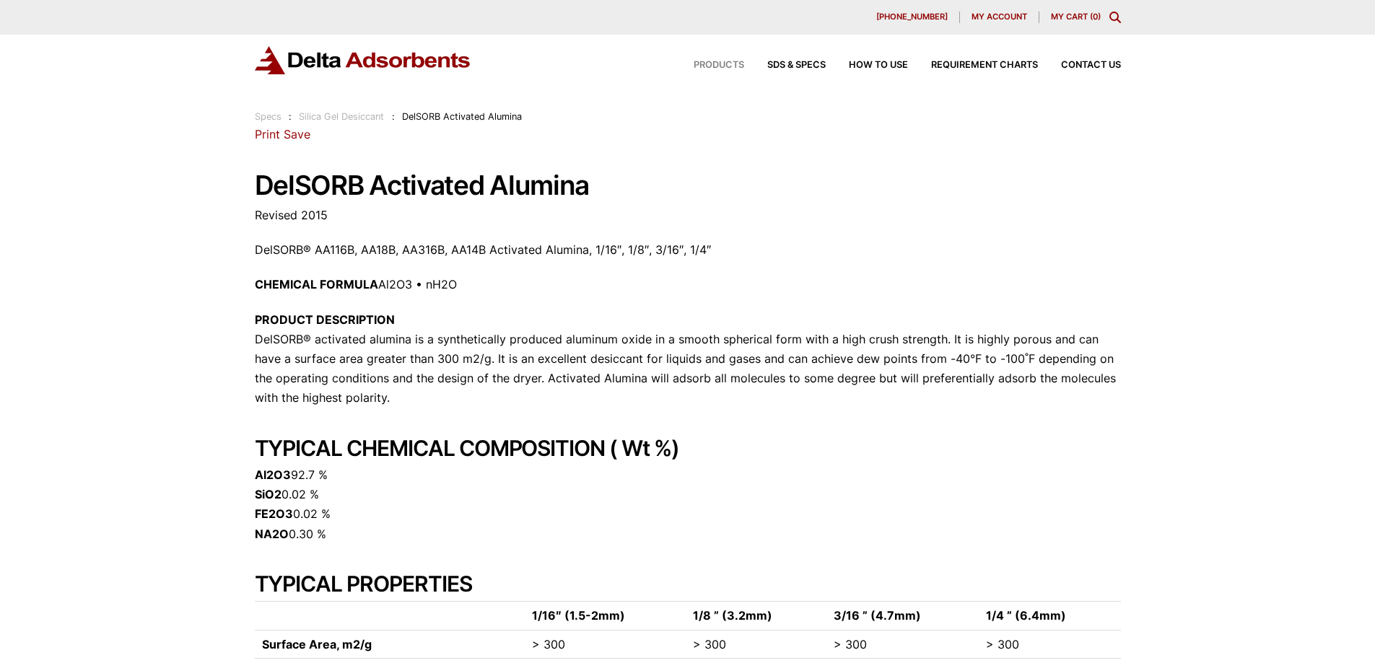
click at [726, 63] on span "Products" at bounding box center [719, 65] width 51 height 9
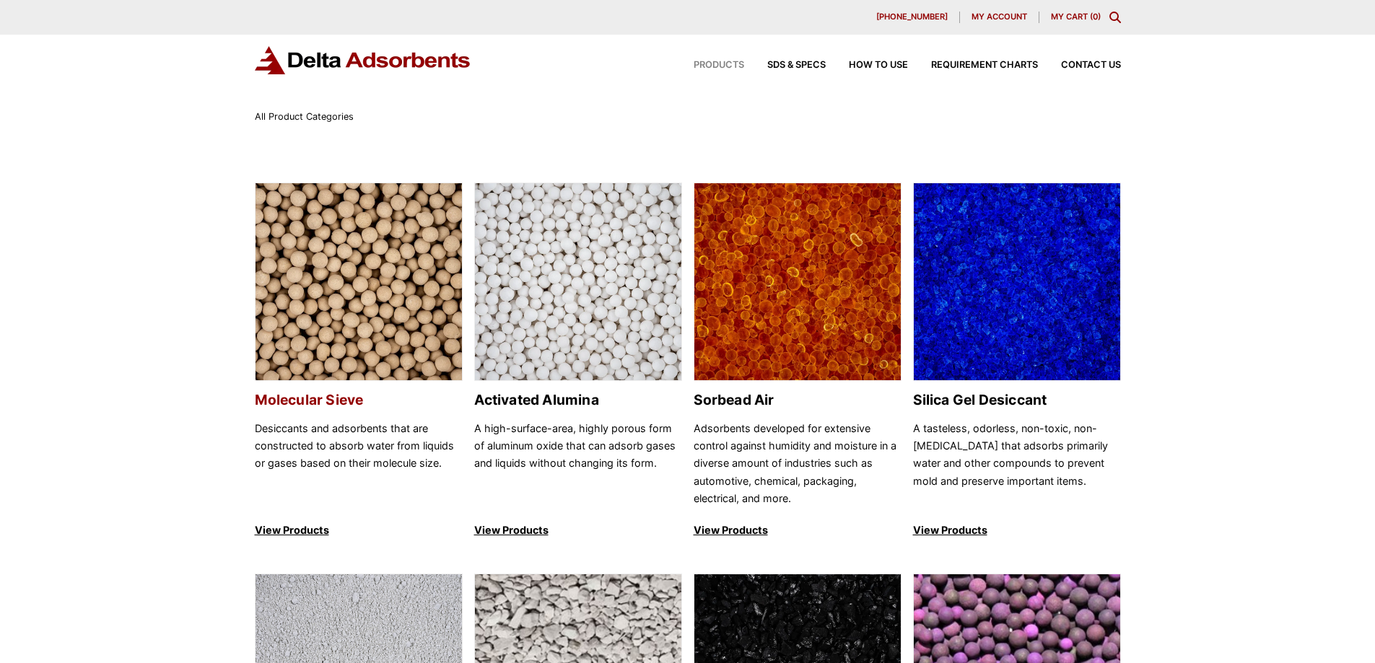
click at [362, 292] on img at bounding box center [359, 282] width 206 height 199
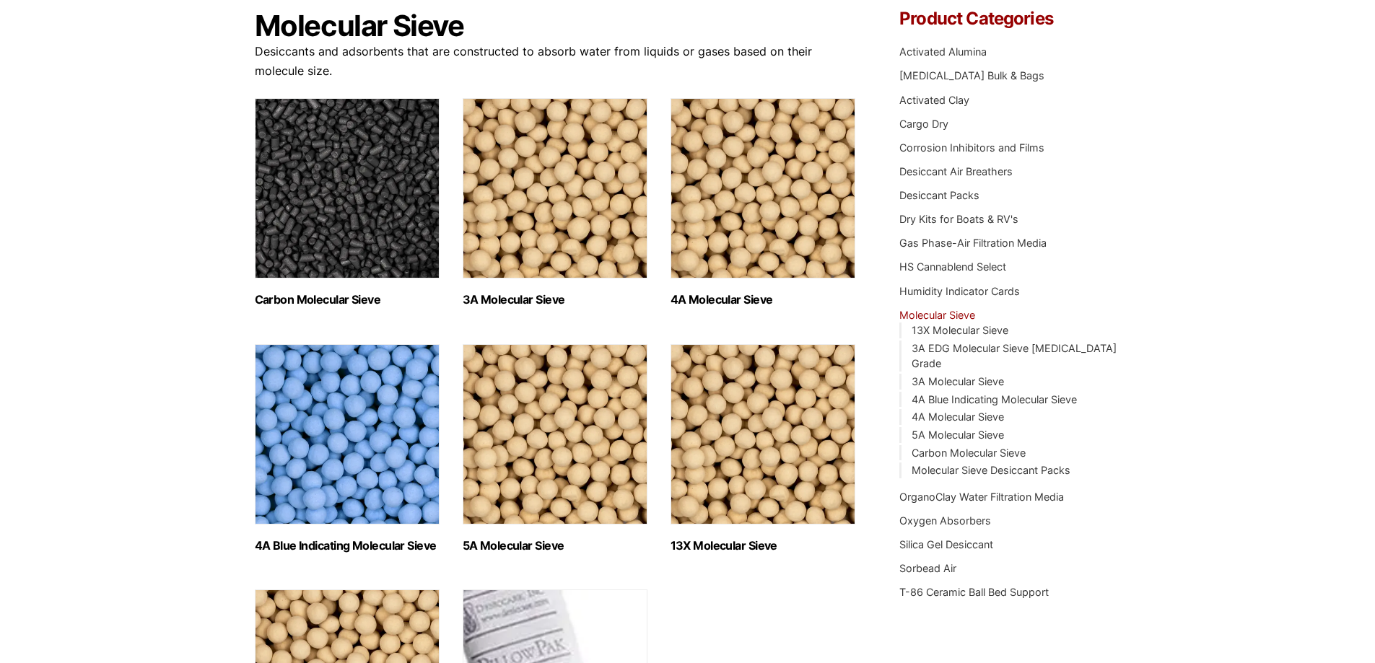
scroll to position [144, 0]
click at [960, 428] on link "5A Molecular Sieve" at bounding box center [958, 434] width 92 height 12
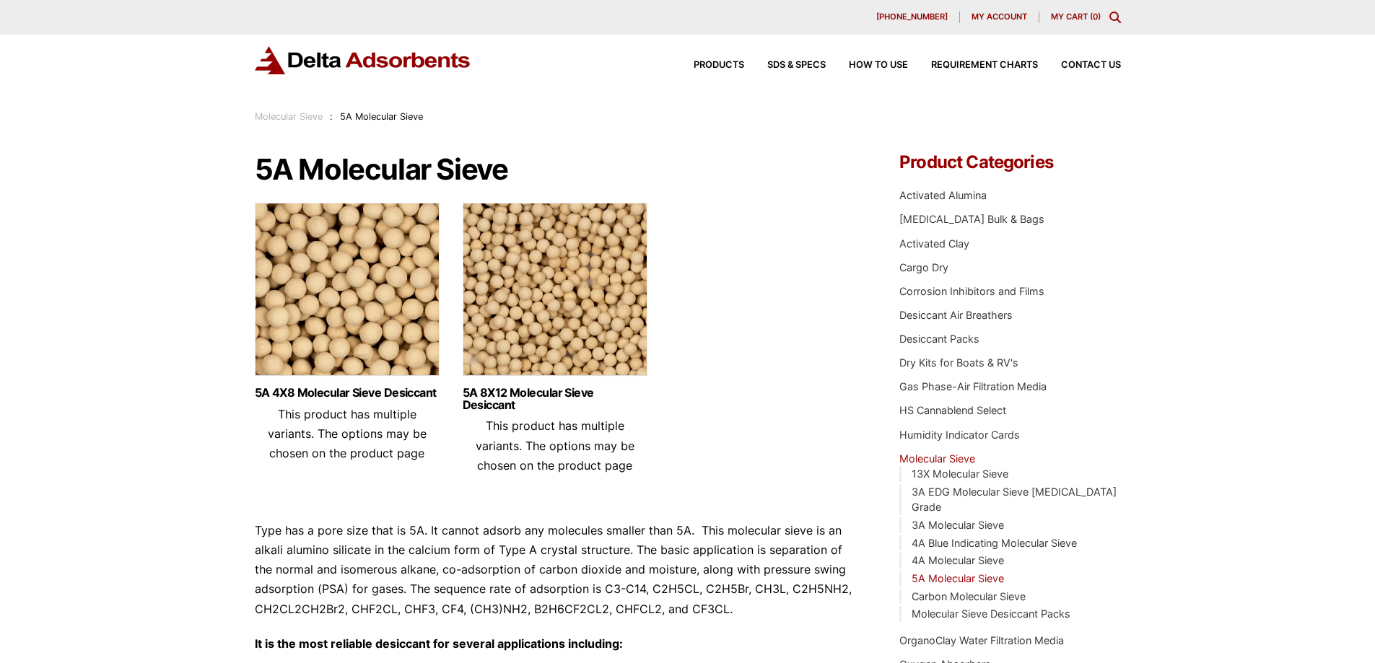
click at [804, 385] on ul "5A 4X8 Molecular Sieve Desiccant This product has multiple variants. The option…" at bounding box center [556, 345] width 602 height 284
